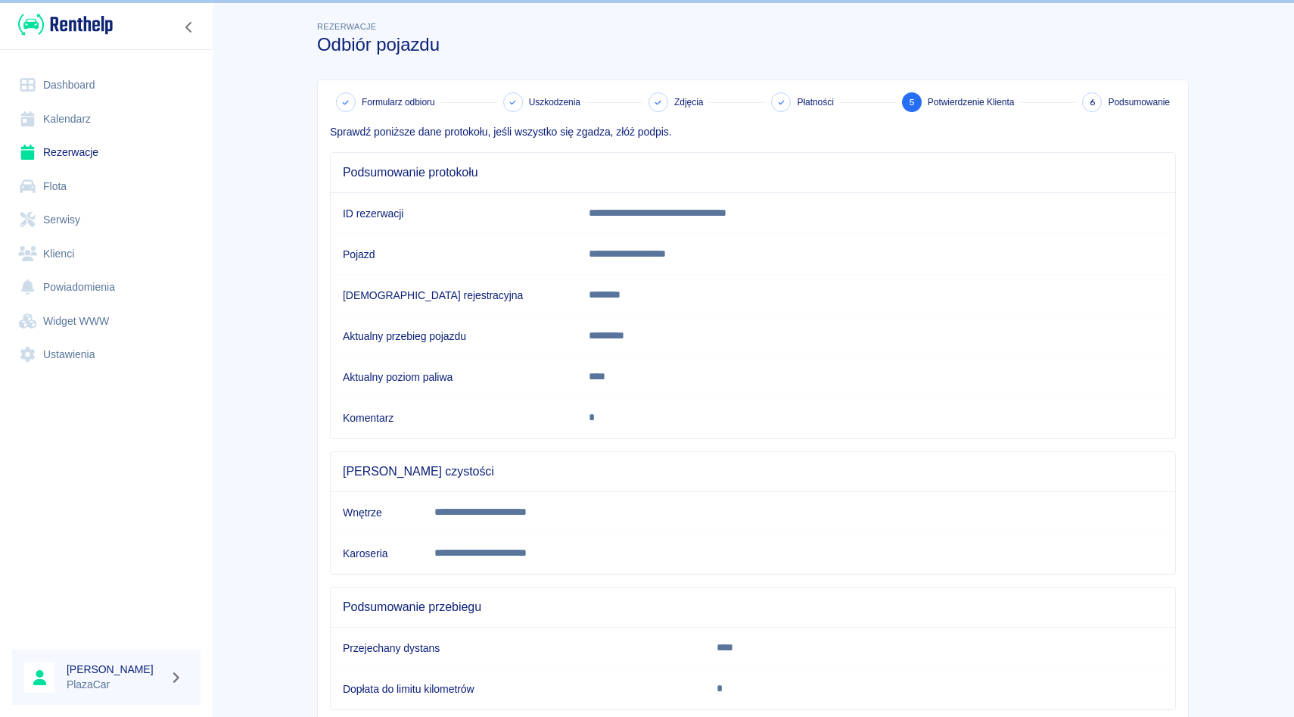
scroll to position [95, 0]
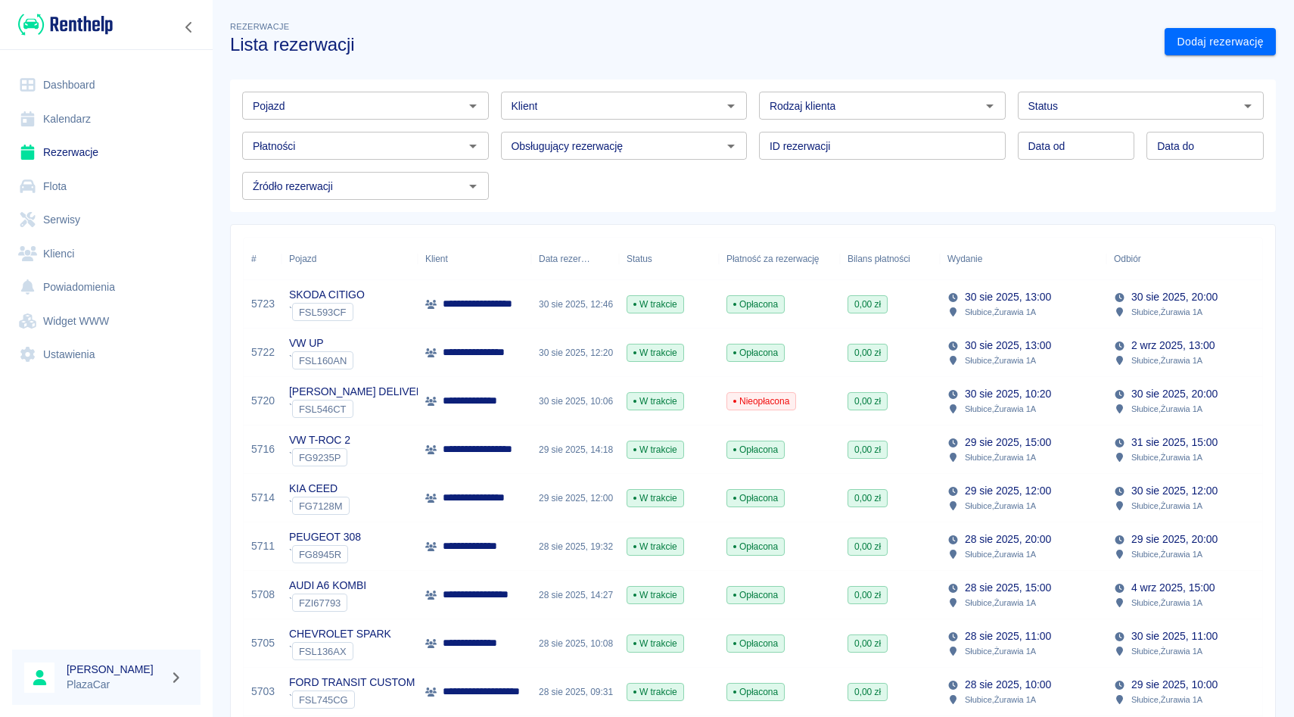
click at [342, 107] on input "Pojazd" at bounding box center [353, 105] width 213 height 19
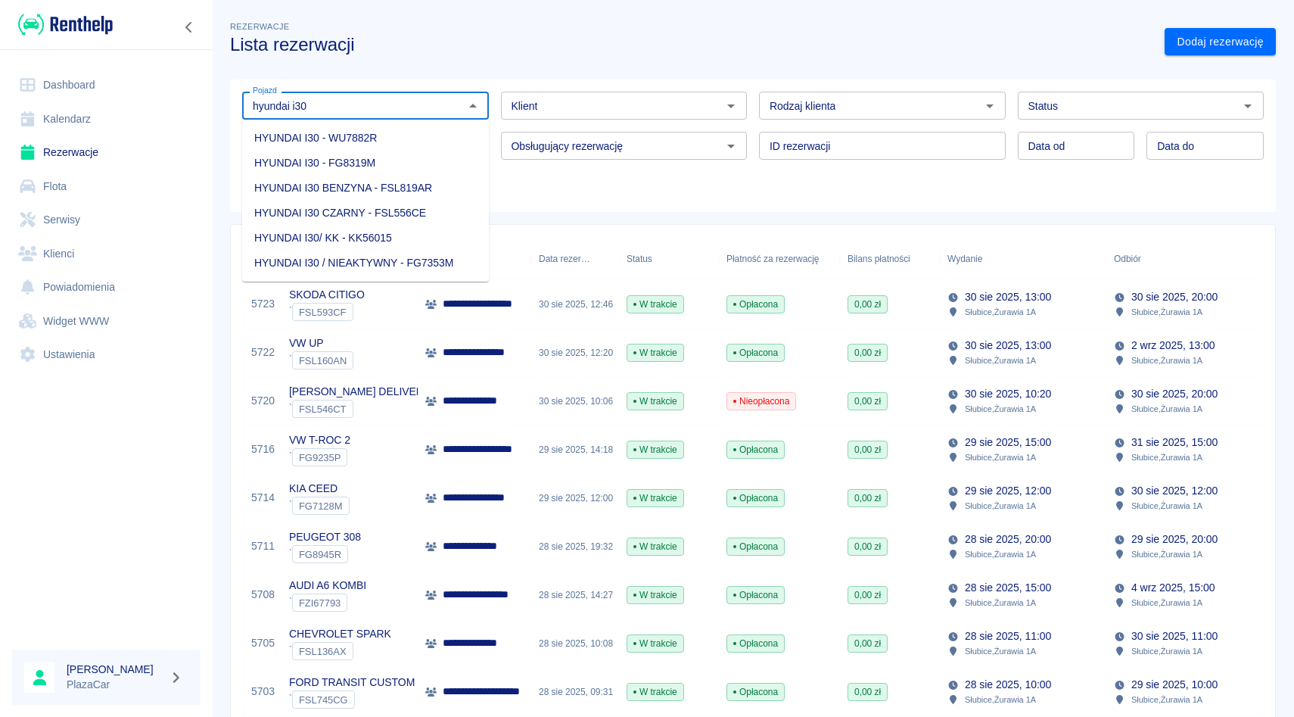
click at [322, 138] on li "HYUNDAI I30 - WU7882R" at bounding box center [365, 138] width 247 height 25
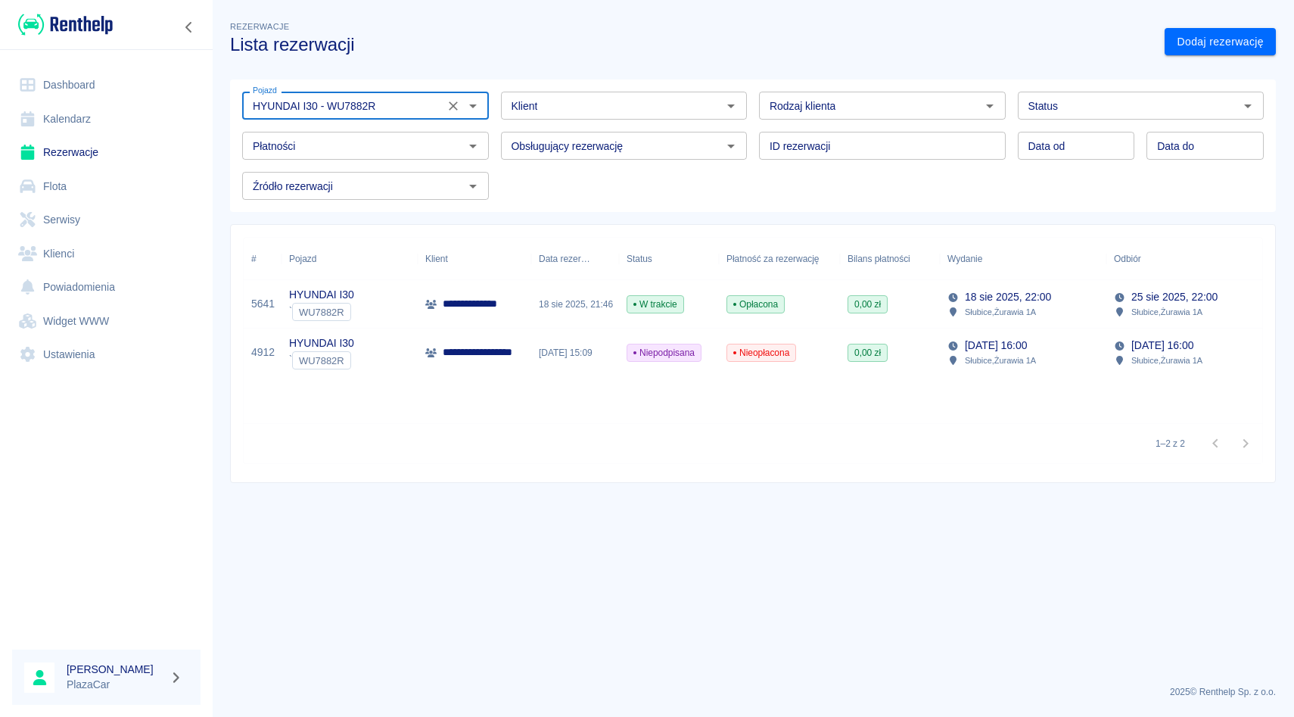
type input "HYUNDAI I30 - WU7882R"
click at [652, 306] on span "W trakcie" at bounding box center [656, 304] width 56 height 14
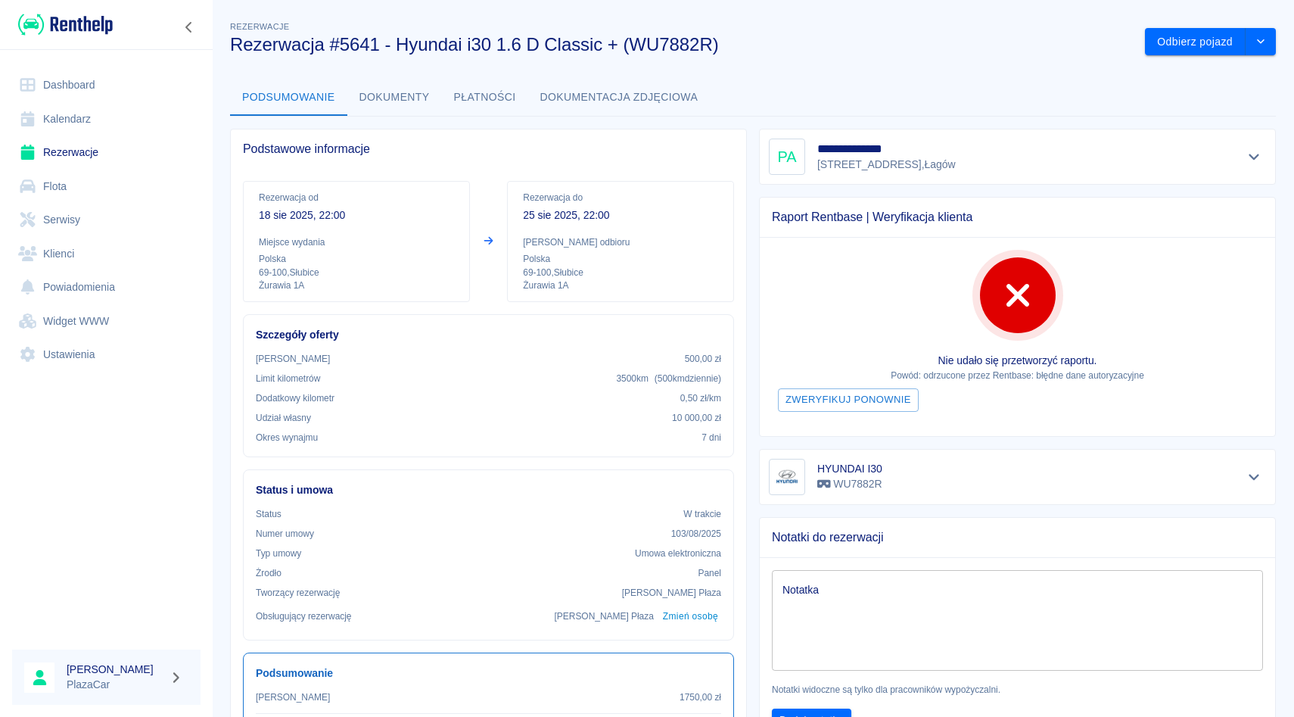
click at [37, 136] on link "Rezerwacje" at bounding box center [106, 152] width 188 height 34
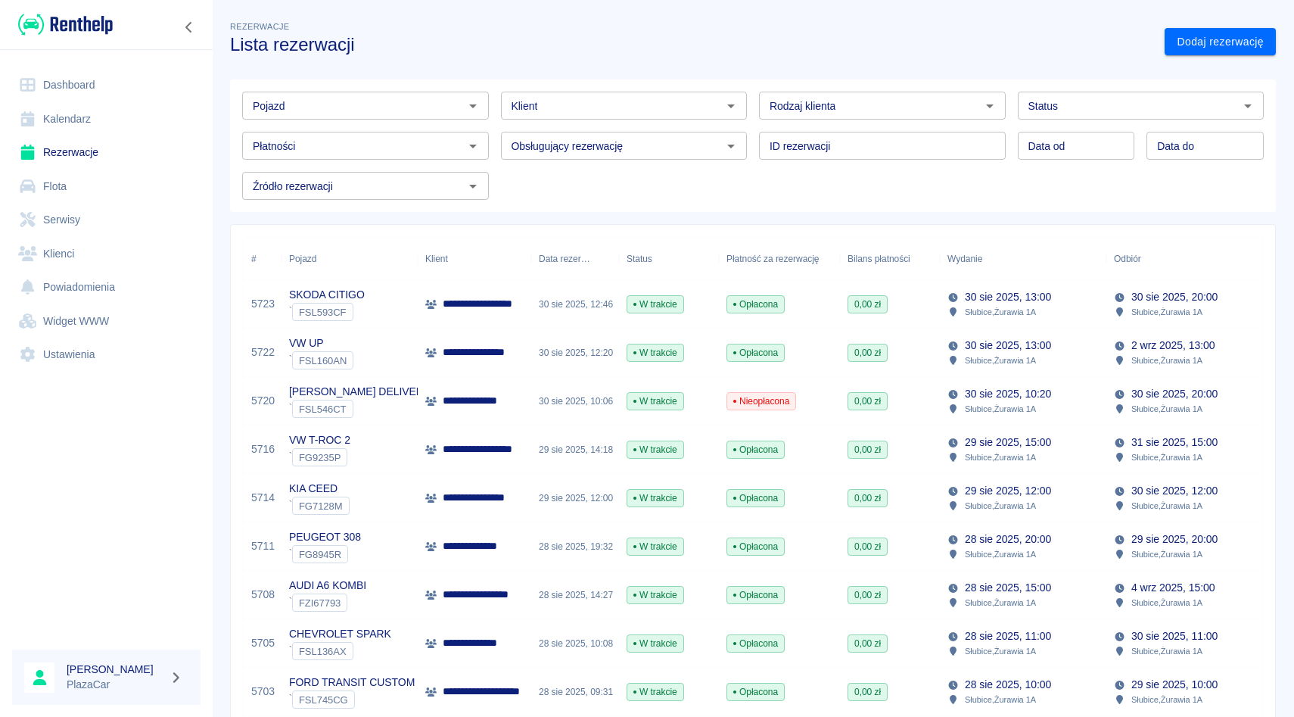
click at [364, 109] on input "Pojazd" at bounding box center [353, 105] width 213 height 19
type input "p"
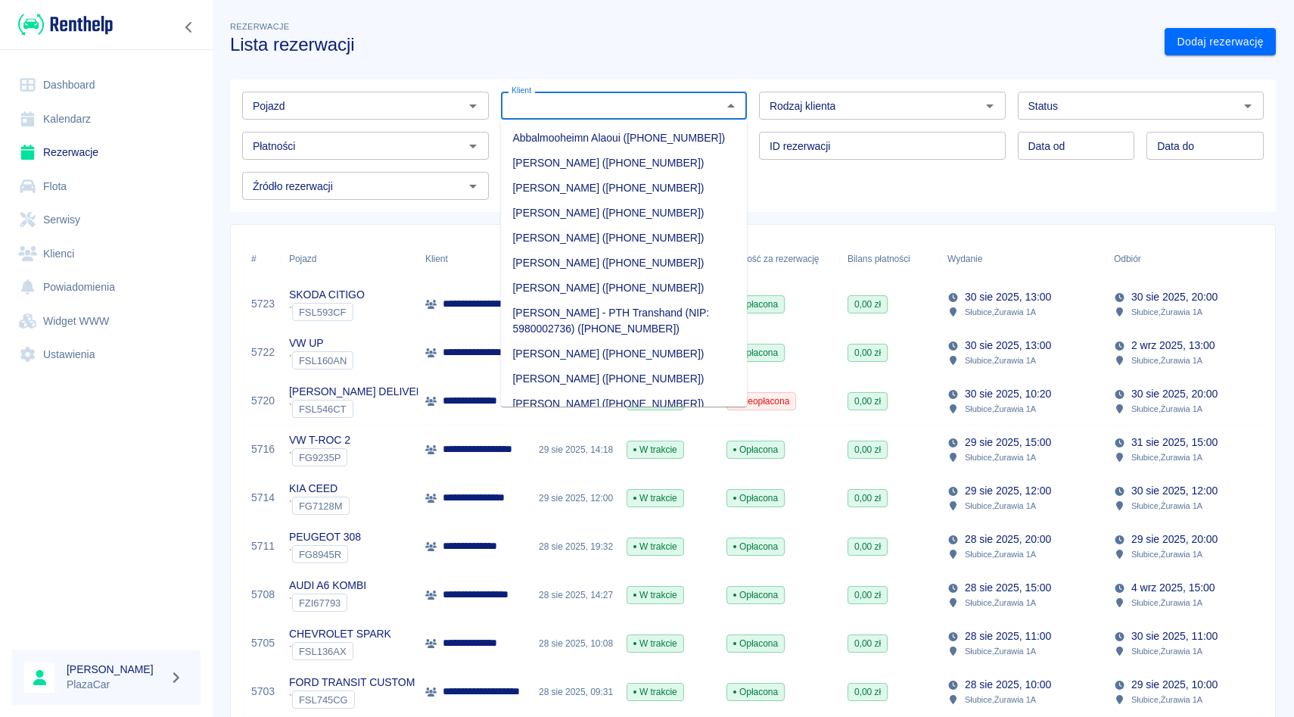
click at [650, 110] on input "Klient" at bounding box center [612, 105] width 213 height 19
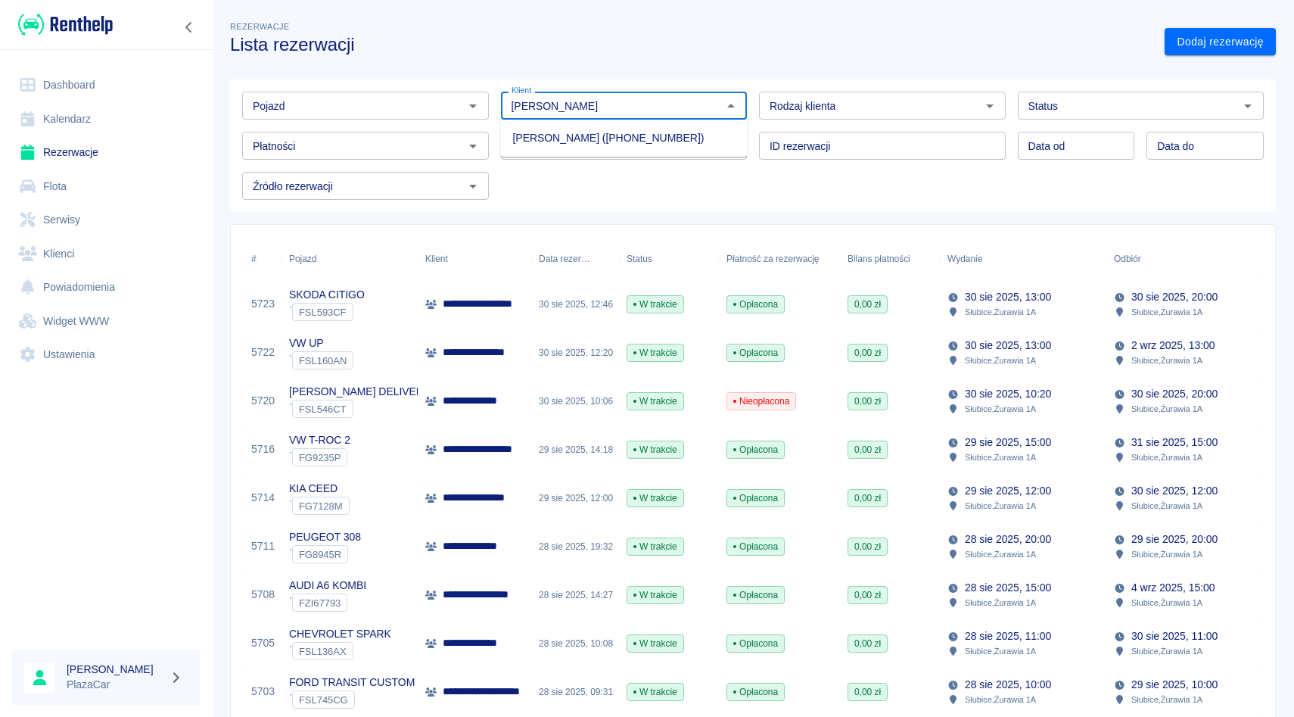
click at [649, 131] on li "[PERSON_NAME] ([PHONE_NUMBER])" at bounding box center [624, 138] width 247 height 25
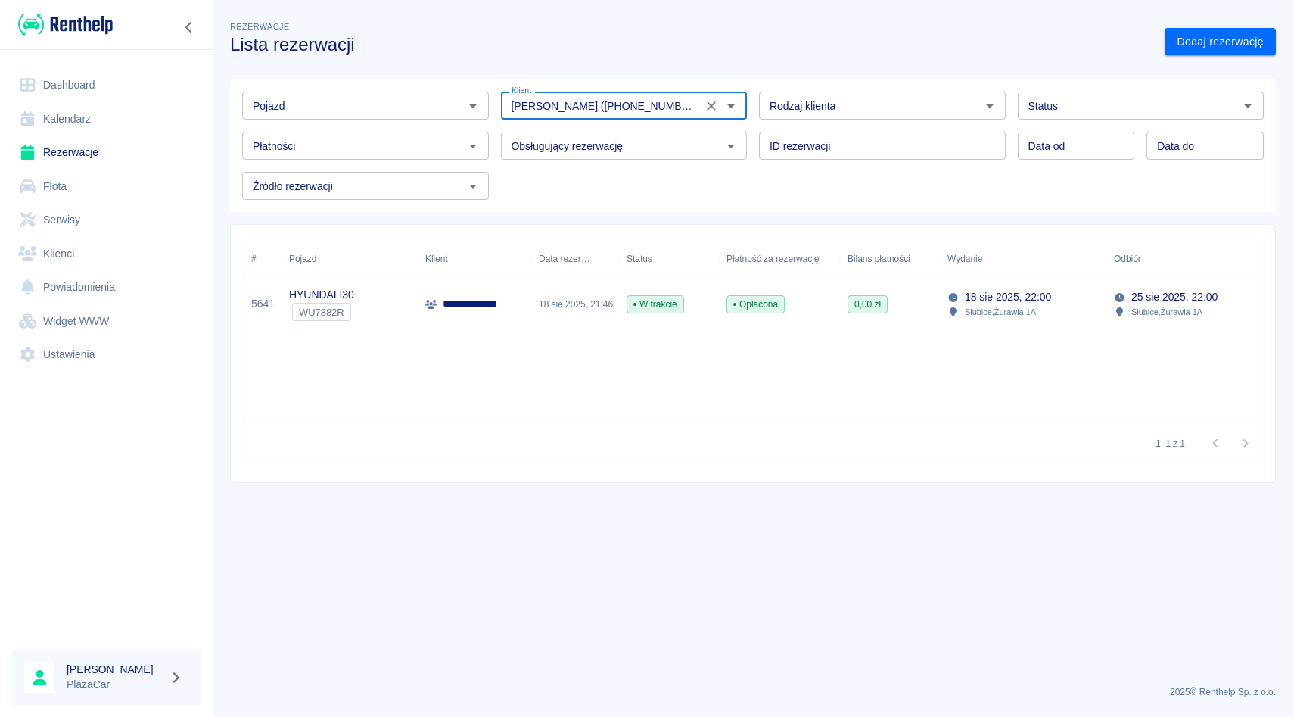
type input "[PERSON_NAME] ([PHONE_NUMBER])"
click at [769, 322] on div "Opłacona" at bounding box center [779, 304] width 121 height 48
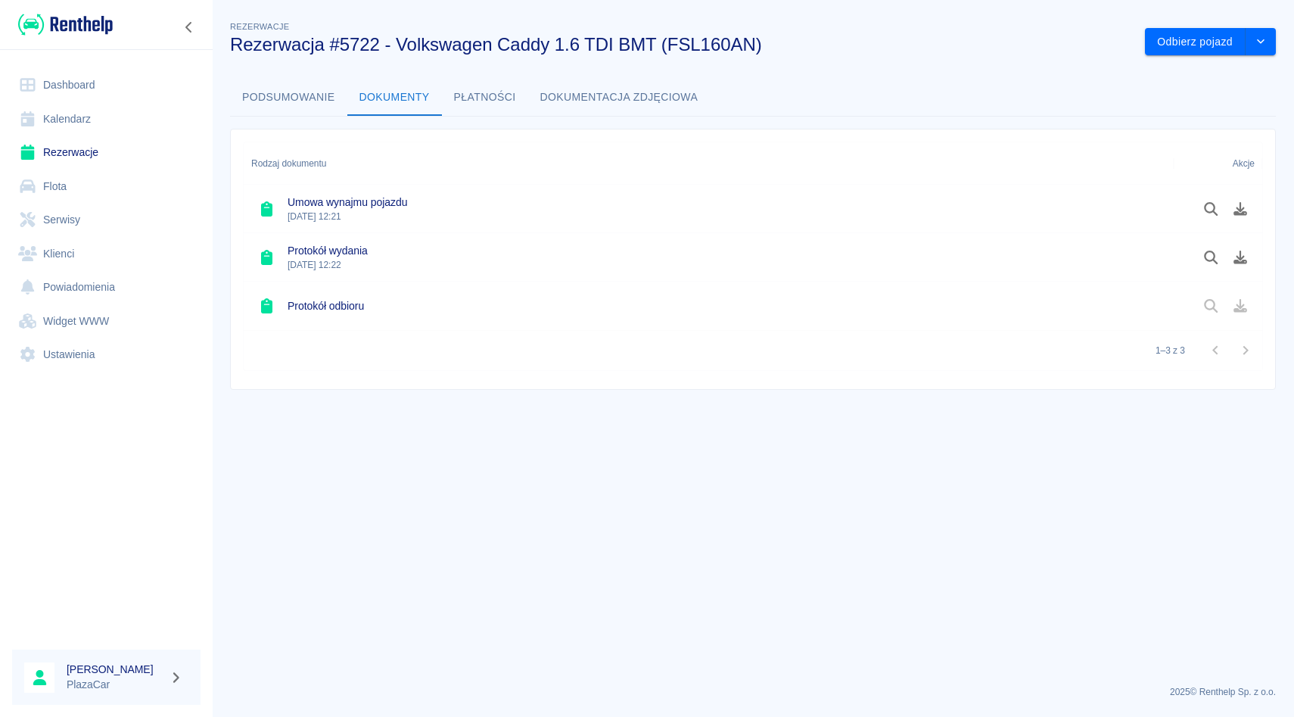
click at [110, 151] on link "Rezerwacje" at bounding box center [106, 152] width 188 height 34
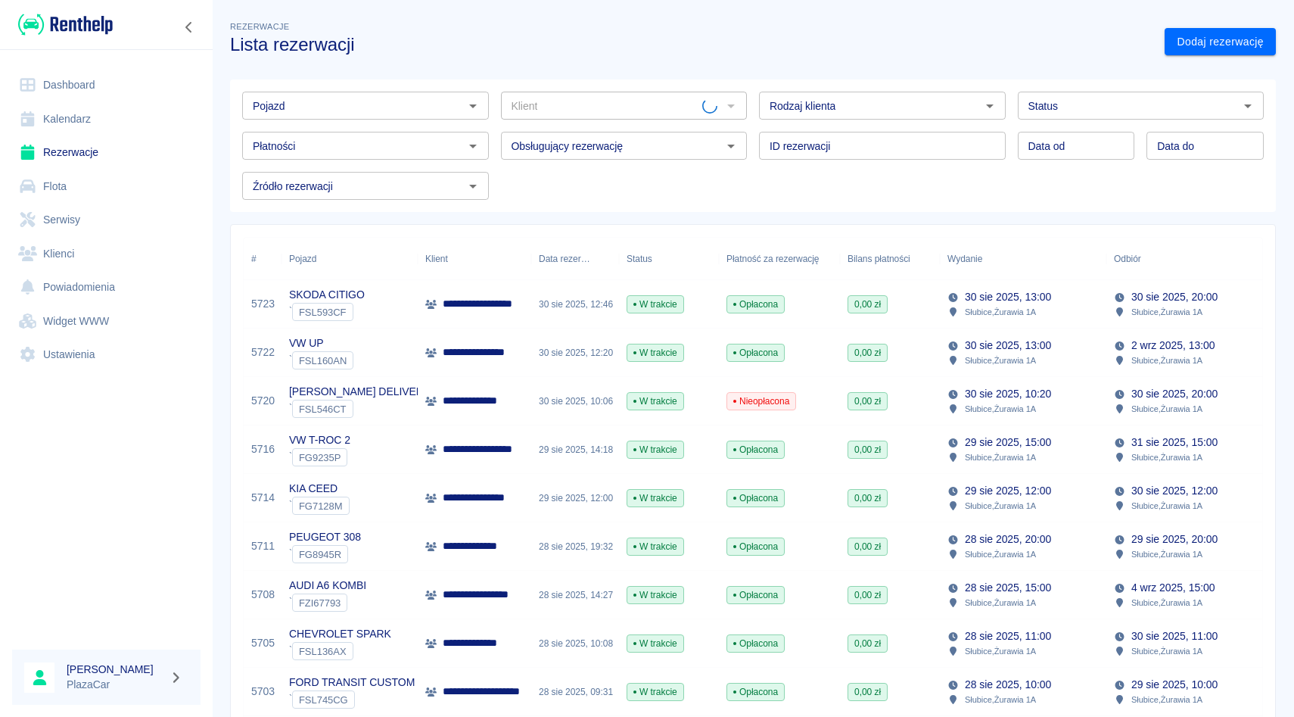
click at [350, 125] on div "Płatności Płatności" at bounding box center [359, 140] width 259 height 40
click at [350, 118] on div "Pojazd" at bounding box center [365, 106] width 247 height 28
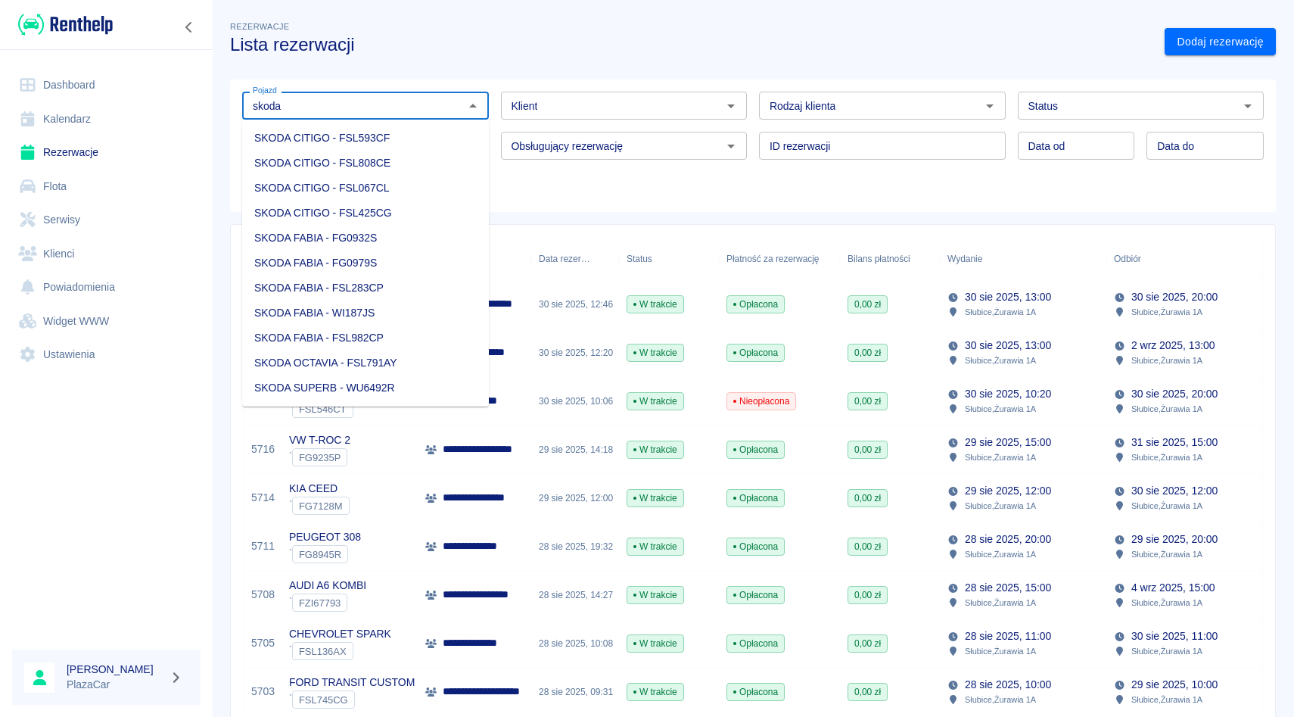
type input "skoda"
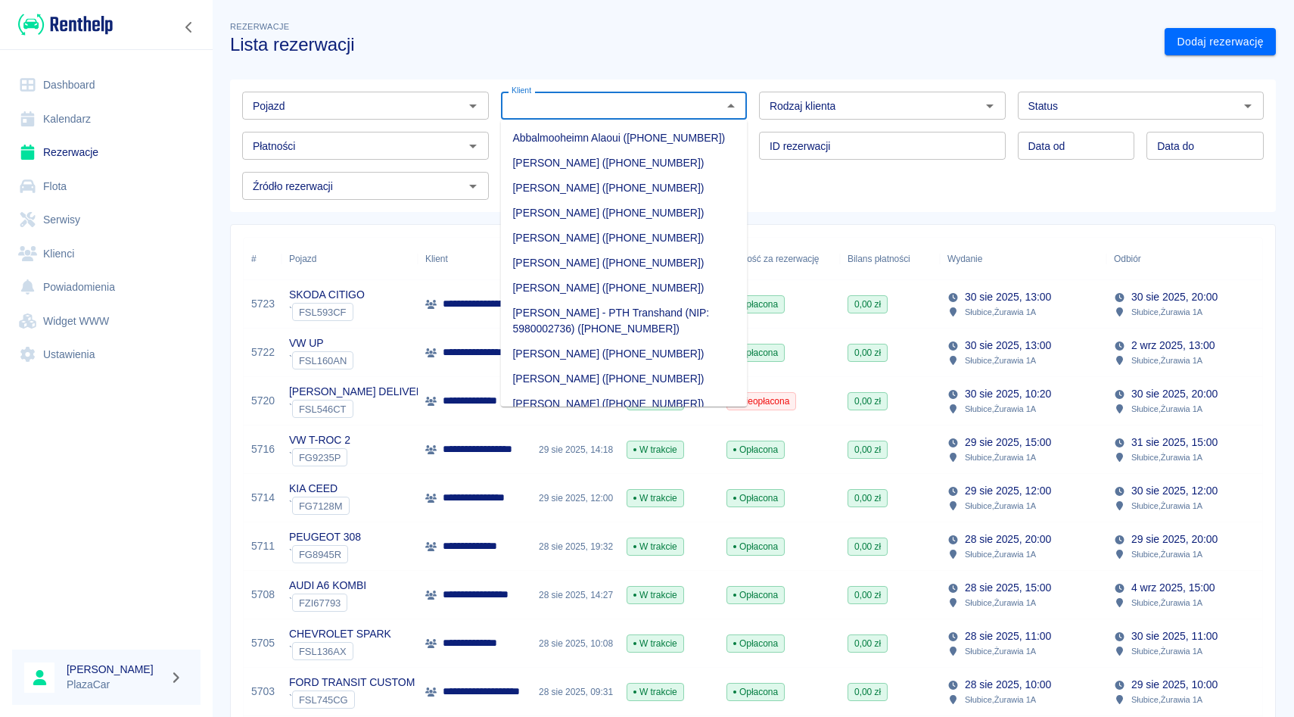
click at [590, 96] on input "Klient" at bounding box center [612, 105] width 213 height 19
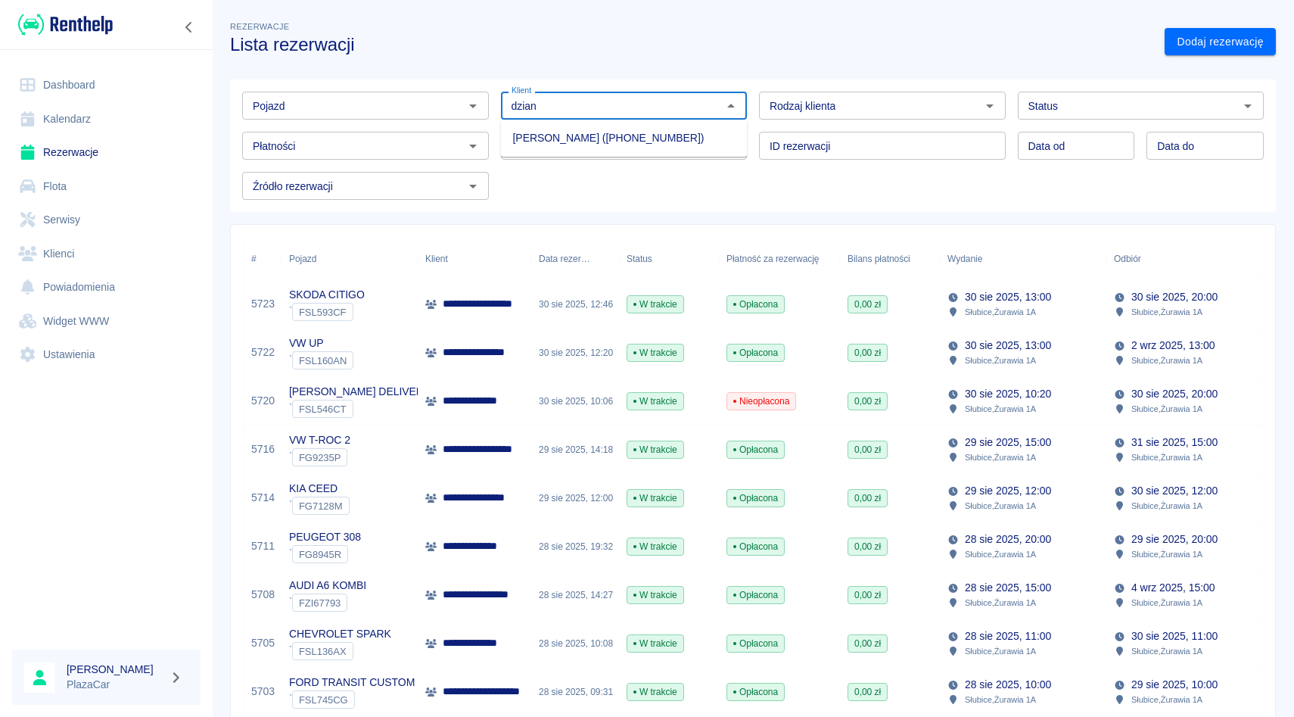
click at [616, 139] on li "[PERSON_NAME] ([PHONE_NUMBER])" at bounding box center [624, 138] width 247 height 25
type input "[PERSON_NAME] ([PHONE_NUMBER])"
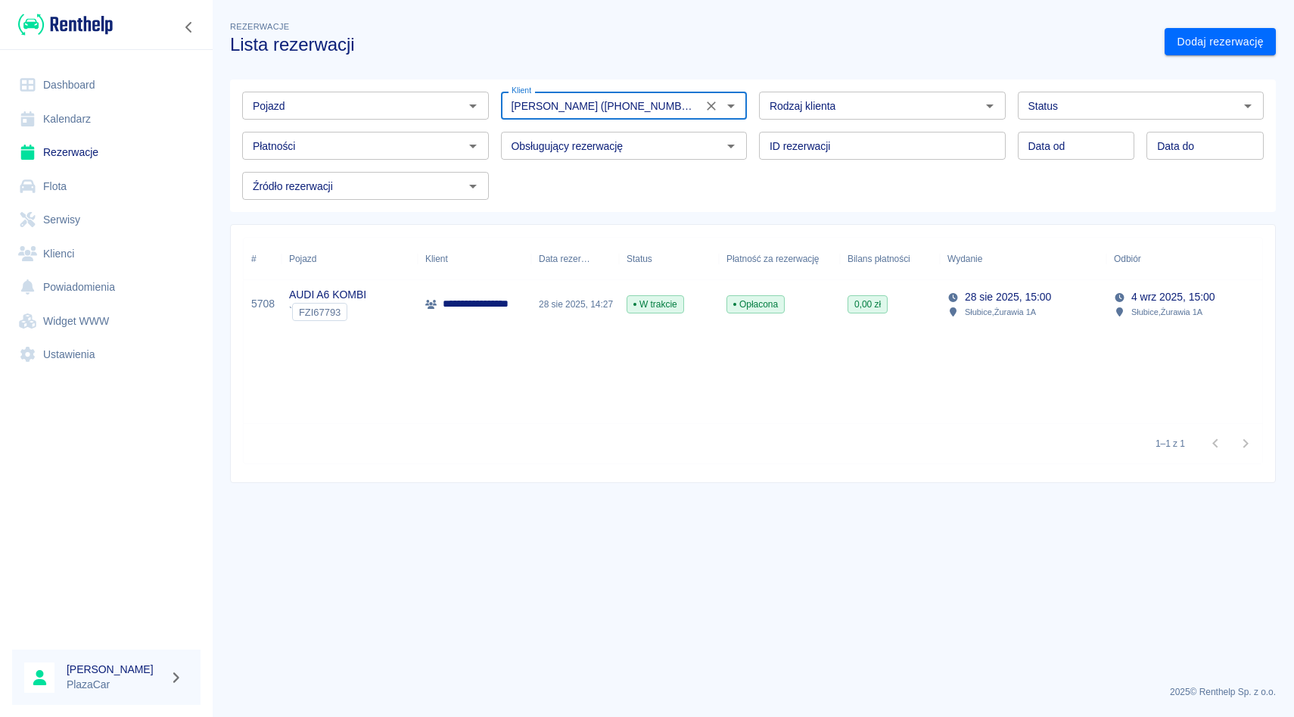
drag, startPoint x: 708, startPoint y: 101, endPoint x: 623, endPoint y: 101, distance: 84.8
click at [708, 101] on icon "Wyczyść" at bounding box center [711, 105] width 9 height 9
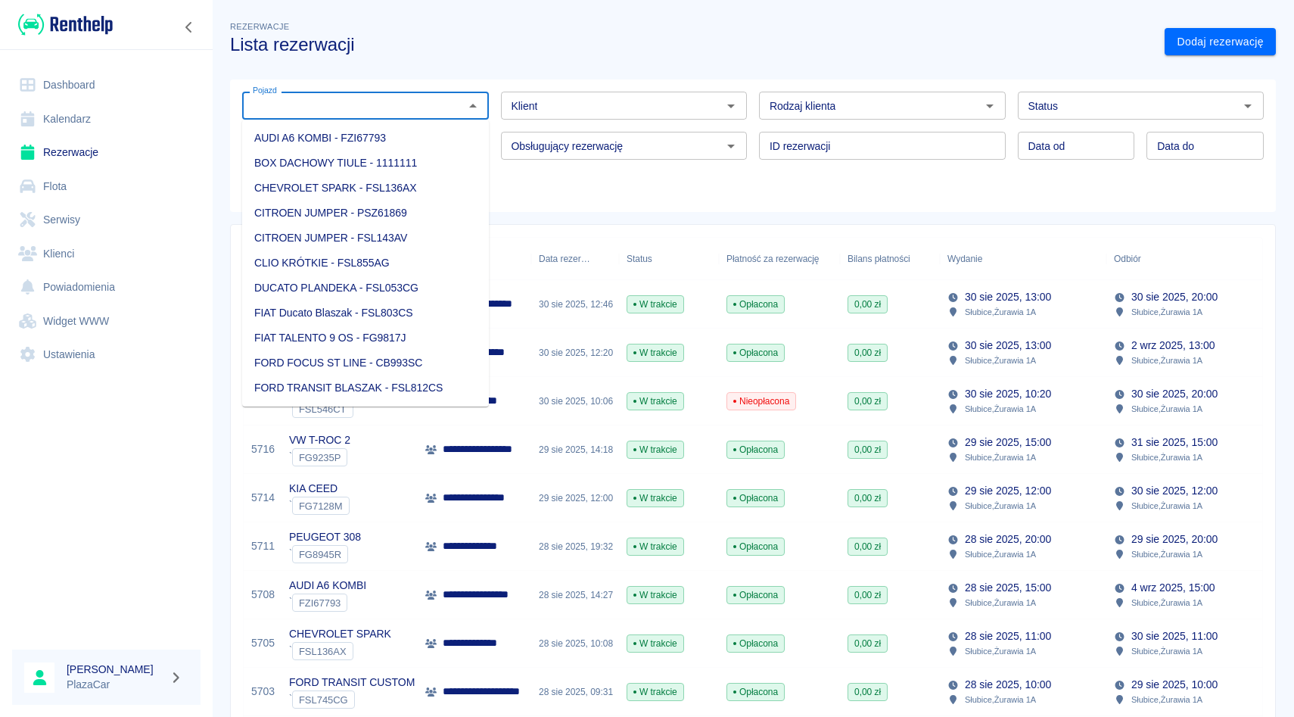
click at [416, 101] on input "Pojazd" at bounding box center [353, 105] width 213 height 19
click at [369, 235] on li "SKODA FABIA - FG0932S" at bounding box center [365, 238] width 247 height 25
type input "SKODA FABIA - FG0932S"
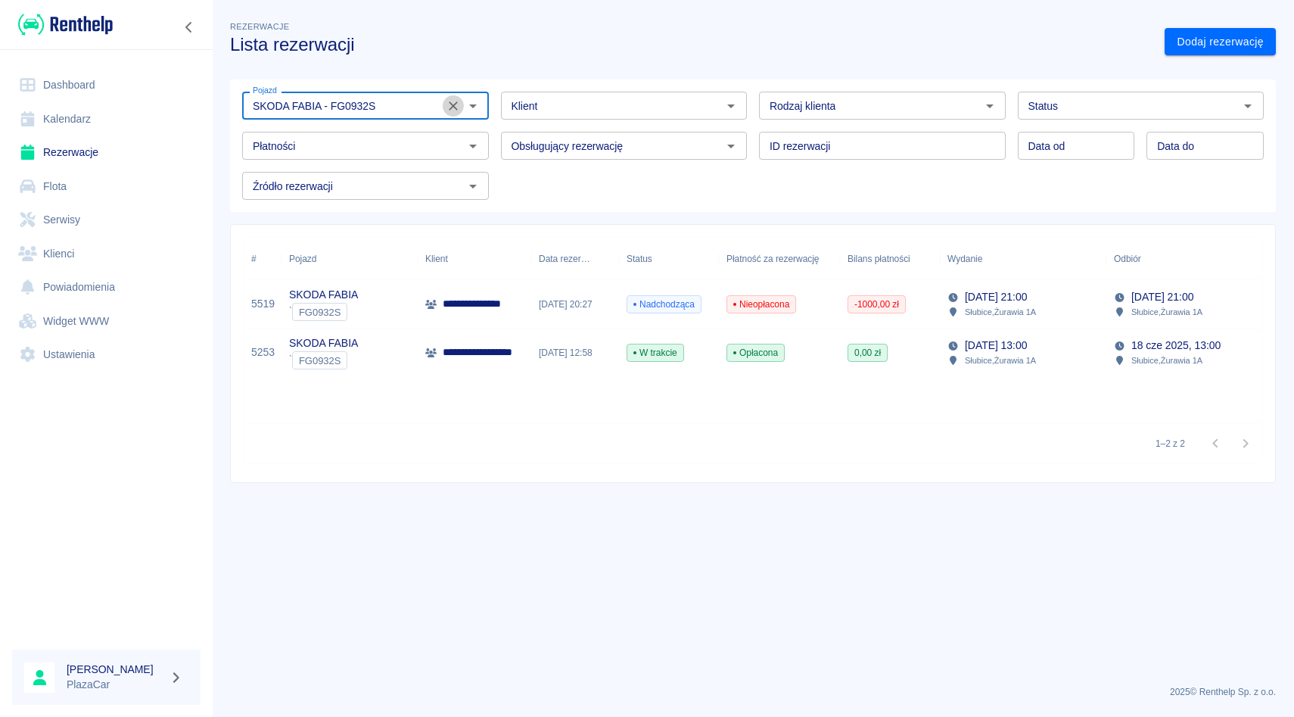
click at [447, 102] on icon "Wyczyść" at bounding box center [453, 105] width 15 height 15
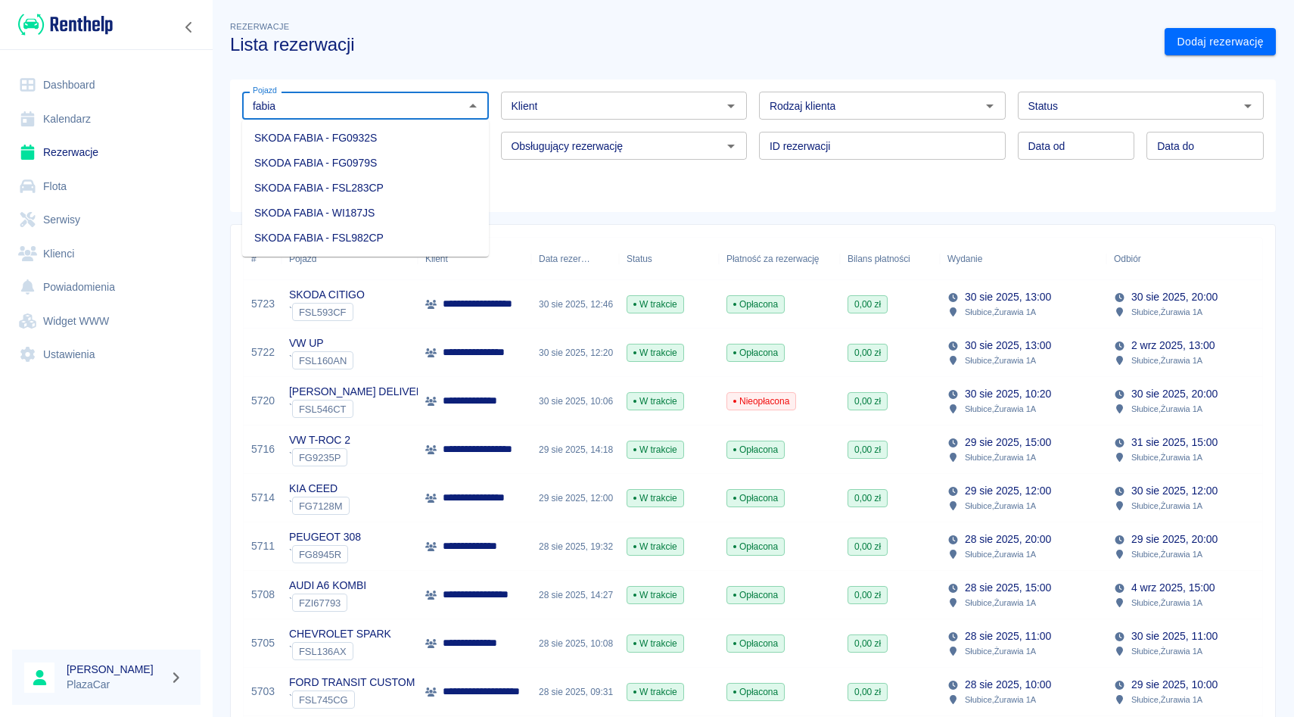
click at [422, 157] on li "SKODA FABIA - FG0979S" at bounding box center [365, 163] width 247 height 25
type input "SKODA FABIA - FG0979S"
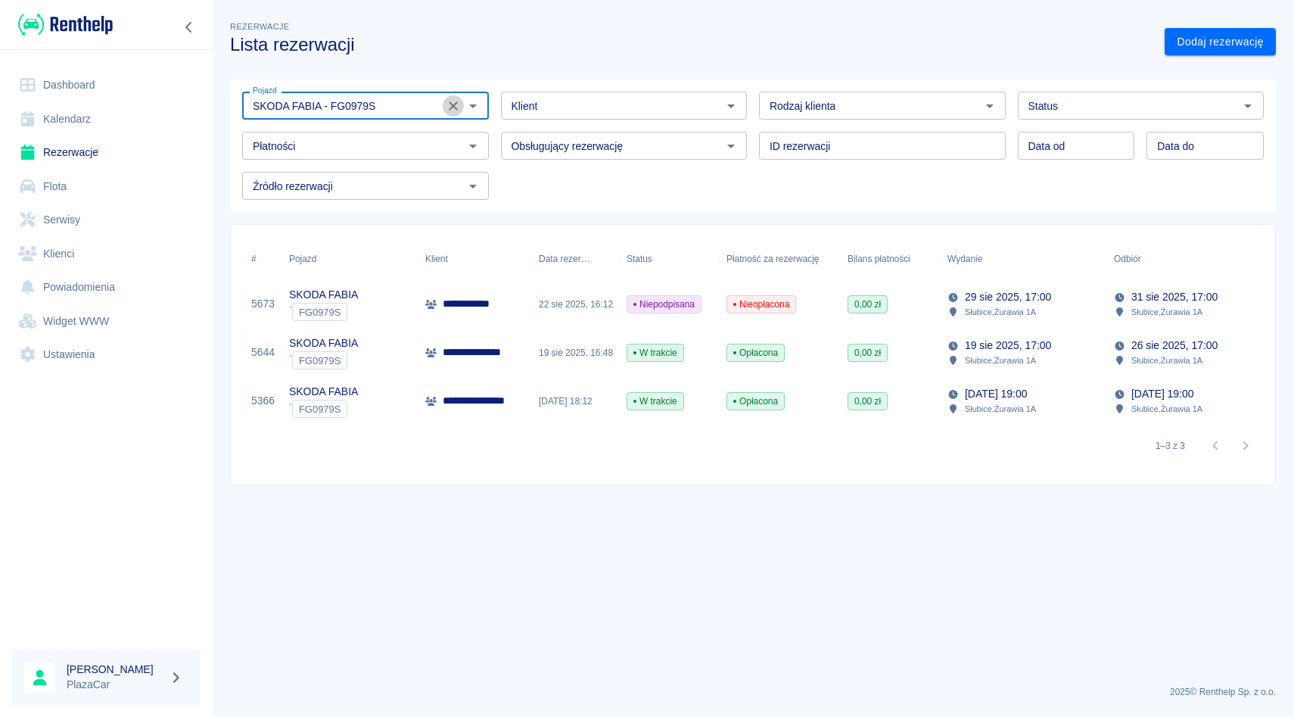
click at [453, 101] on icon "Wyczyść" at bounding box center [453, 105] width 15 height 15
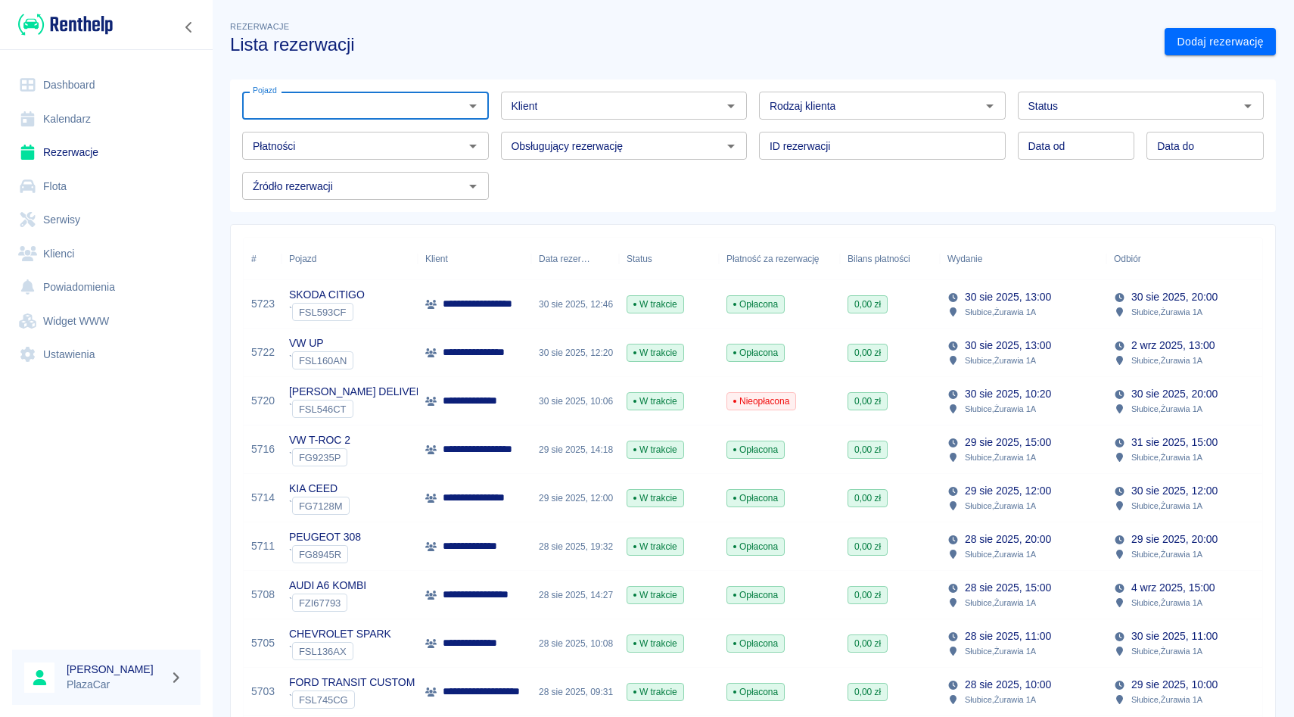
type input "d"
click at [398, 192] on li "SKODA FABIA - FSL283CP" at bounding box center [365, 188] width 247 height 25
type input "SKODA FABIA - FSL283CP"
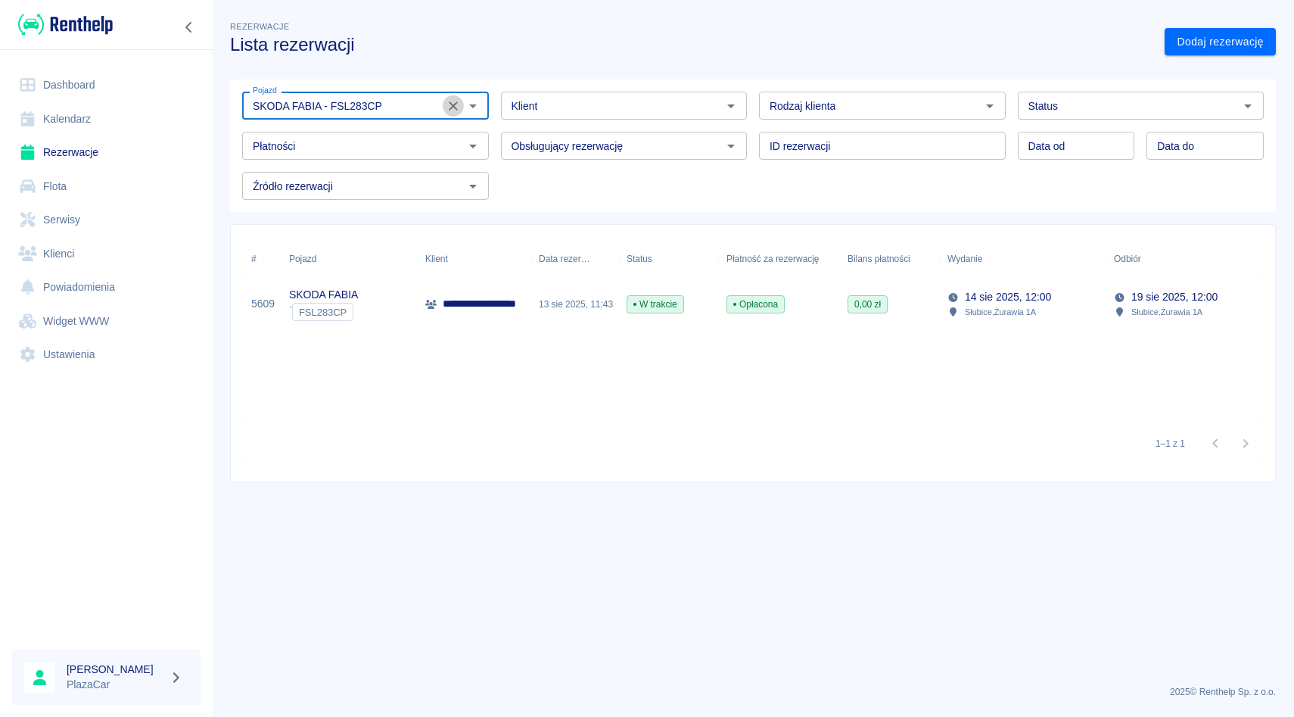
click at [453, 98] on icon "Wyczyść" at bounding box center [453, 105] width 15 height 15
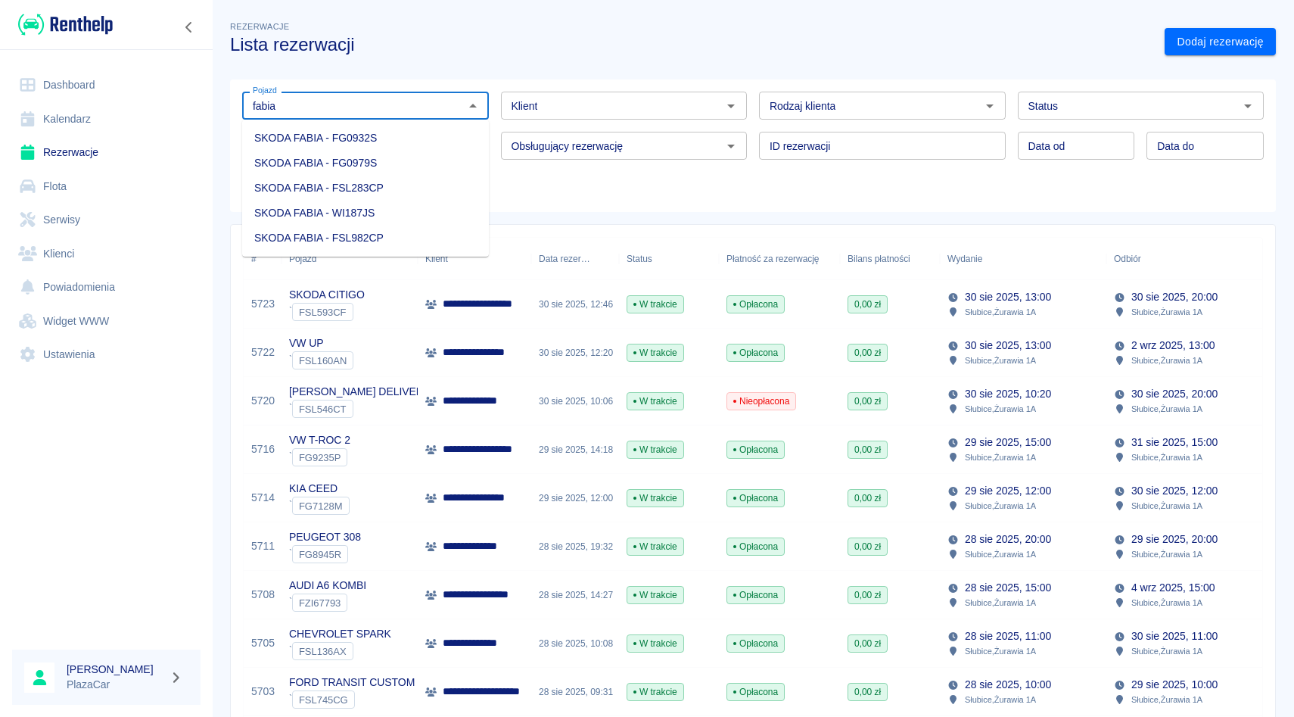
click at [429, 212] on li "SKODA FABIA - WI187JS" at bounding box center [365, 213] width 247 height 25
type input "SKODA FABIA - WI187JS"
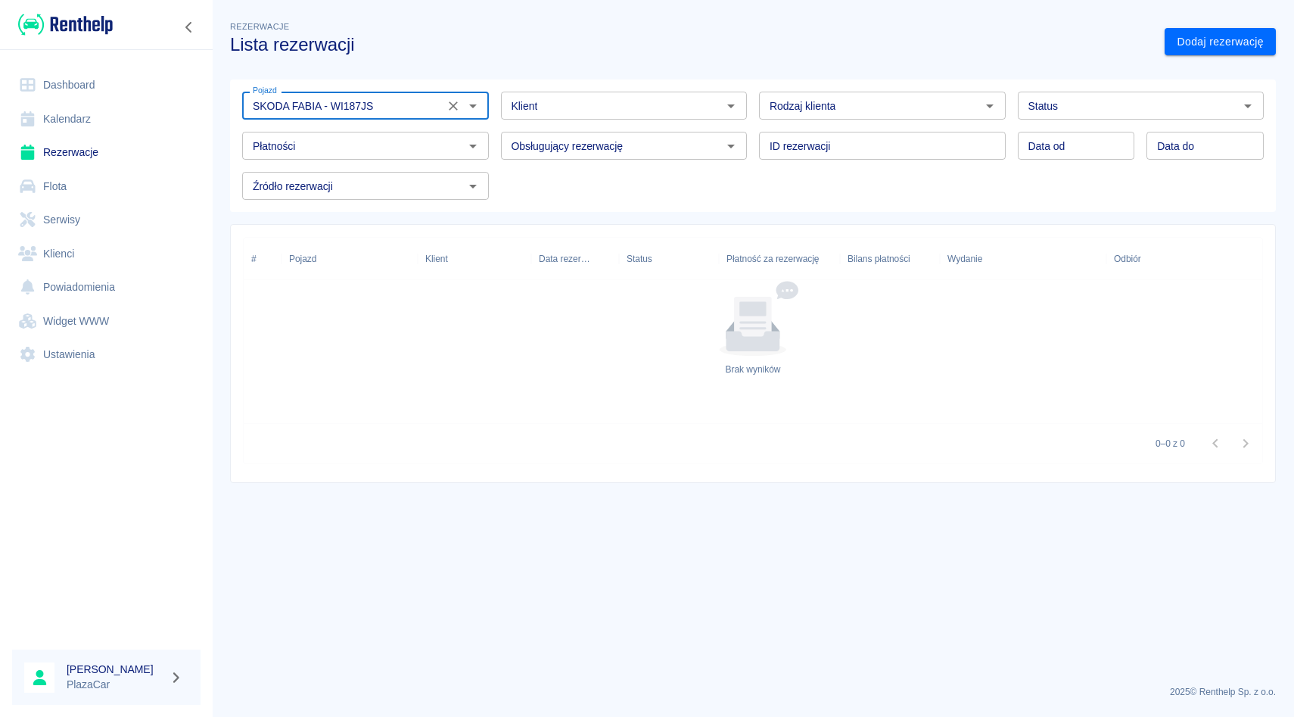
click at [441, 98] on div "SKODA FABIA - WI187JS Pojazd" at bounding box center [365, 106] width 247 height 28
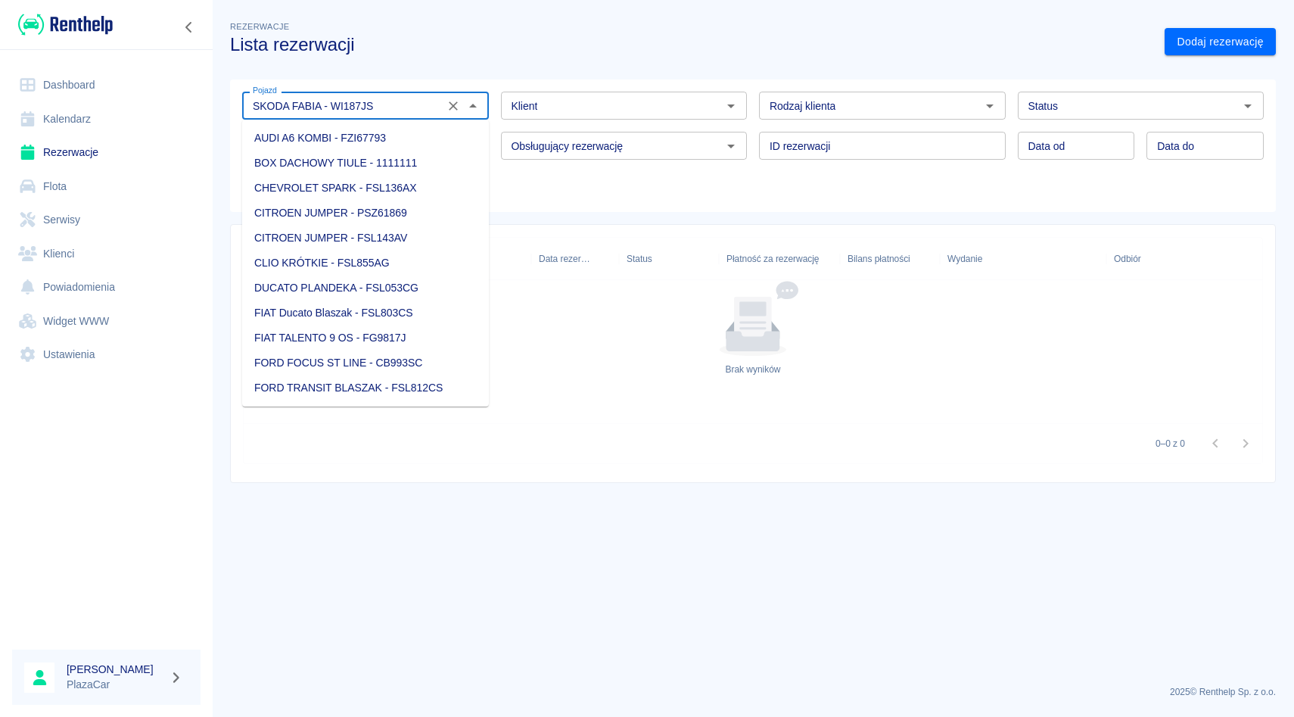
scroll to position [1549, 0]
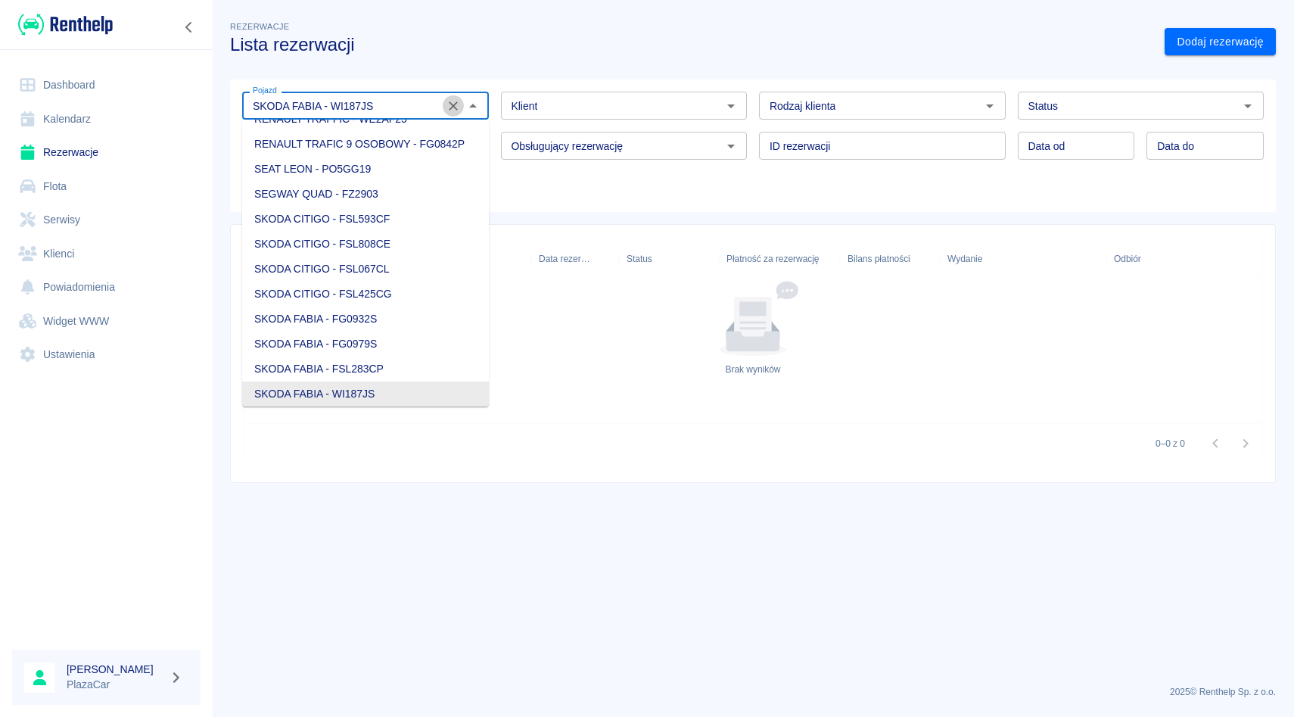
click at [450, 107] on icon "Wyczyść" at bounding box center [453, 105] width 15 height 15
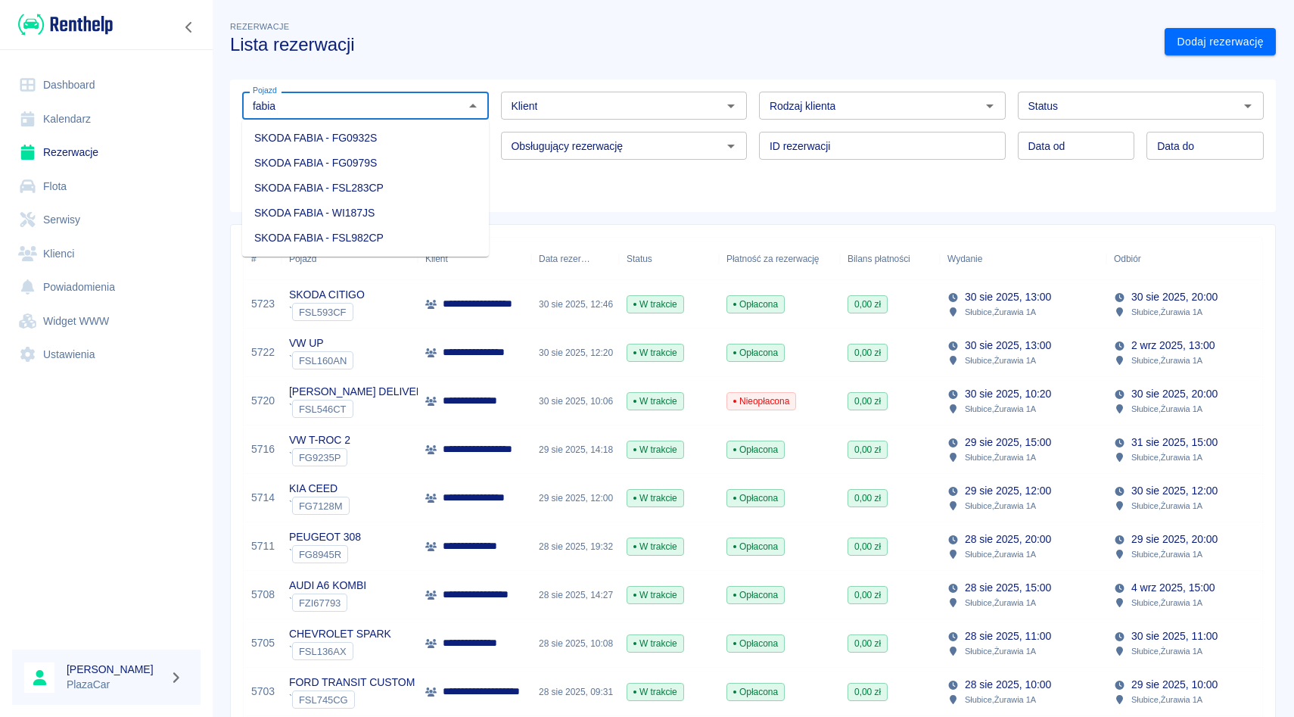
click at [408, 236] on li "SKODA FABIA - FSL982CP" at bounding box center [365, 238] width 247 height 25
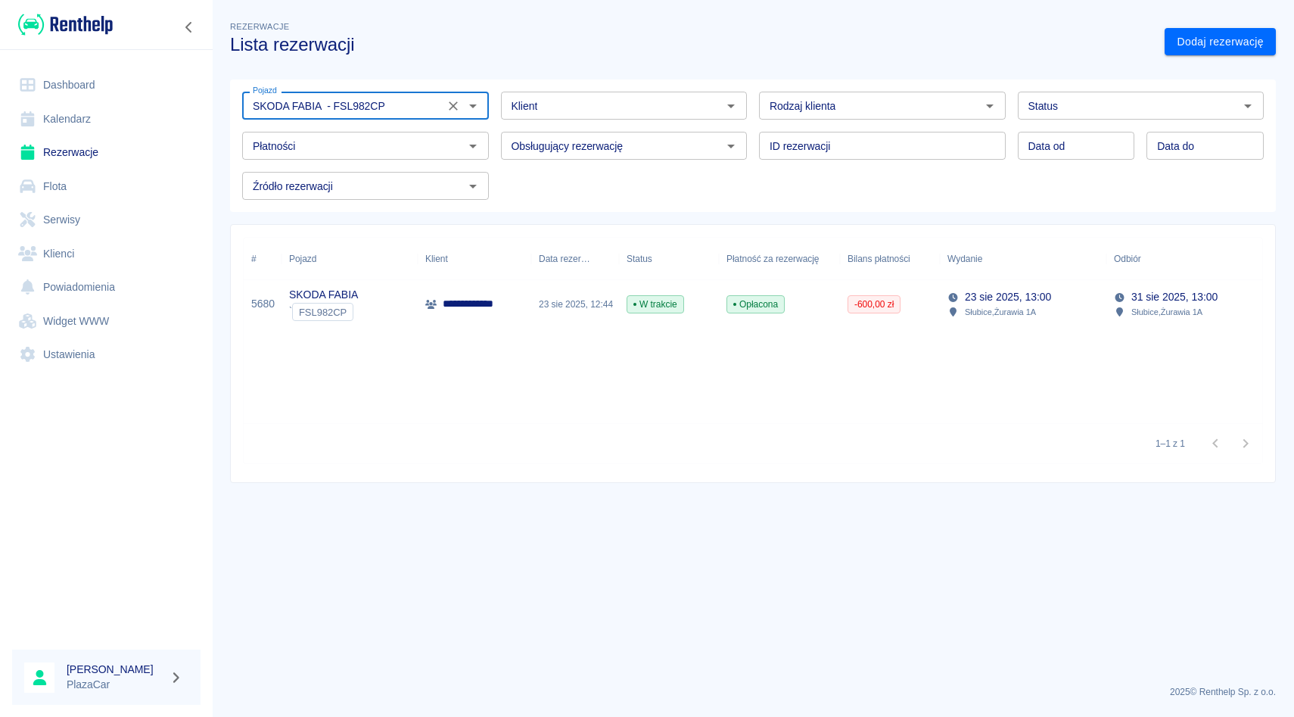
type input "SKODA FABIA - FSL982CP"
